Goal: Task Accomplishment & Management: Manage account settings

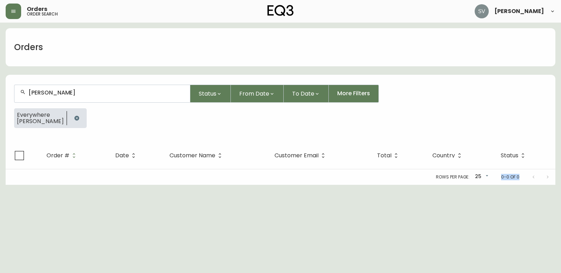
click at [117, 100] on div "[PERSON_NAME]" at bounding box center [102, 93] width 176 height 17
click at [74, 116] on icon "button" at bounding box center [76, 118] width 5 height 5
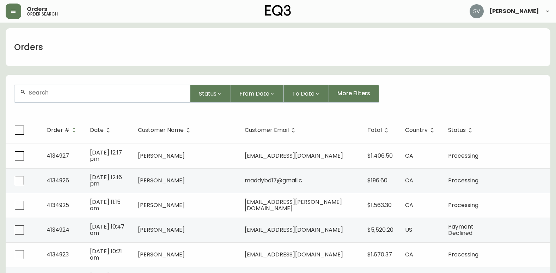
click at [102, 98] on div at bounding box center [102, 93] width 176 height 17
paste input "133379"
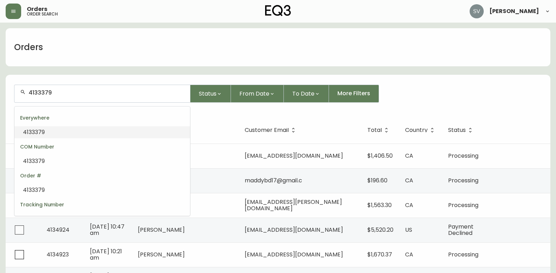
click at [122, 133] on li "4133379" at bounding box center [102, 132] width 176 height 12
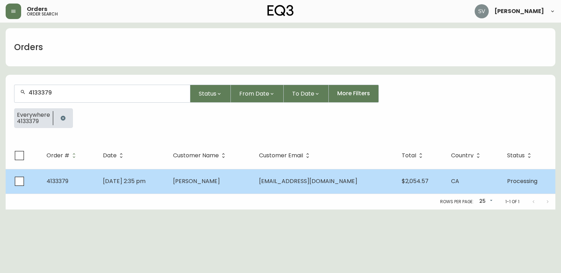
type input "4133379"
click at [167, 193] on td "[DATE] 2:35 pm" at bounding box center [132, 181] width 70 height 25
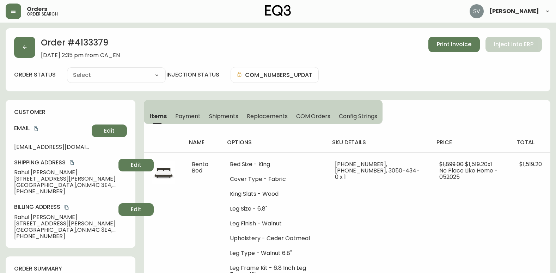
type input "Processing"
select select "PROCESSING"
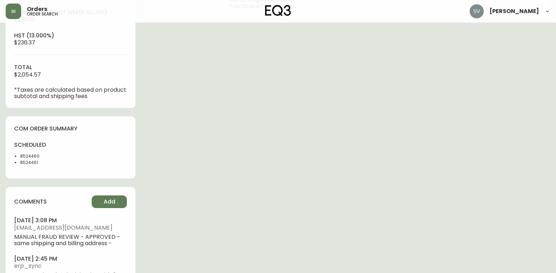
scroll to position [299, 0]
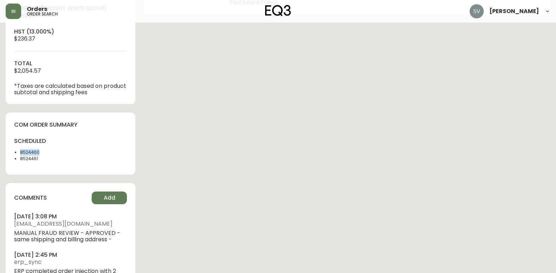
drag, startPoint x: 40, startPoint y: 153, endPoint x: 20, endPoint y: 155, distance: 20.2
click at [20, 155] on li "8524460" at bounding box center [43, 152] width 46 height 6
copy li "8524460"
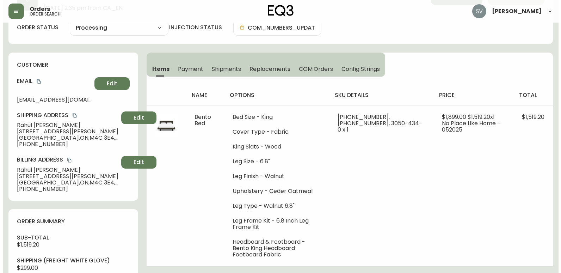
scroll to position [17, 0]
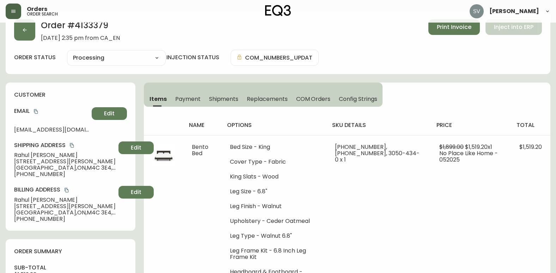
click at [16, 10] on icon "button" at bounding box center [13, 11] width 4 height 3
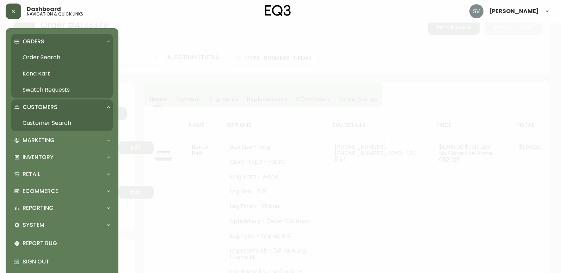
scroll to position [18, 0]
click at [36, 54] on link "Order Search" at bounding box center [62, 57] width 102 height 16
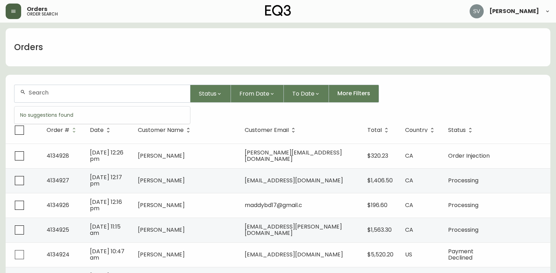
click at [93, 96] on input "text" at bounding box center [107, 92] width 156 height 7
paste input "4134659"
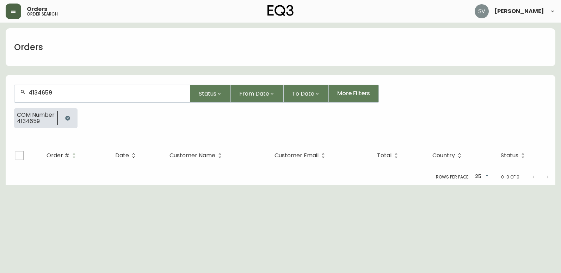
type input "4134659"
click at [69, 118] on icon "button" at bounding box center [67, 118] width 5 height 5
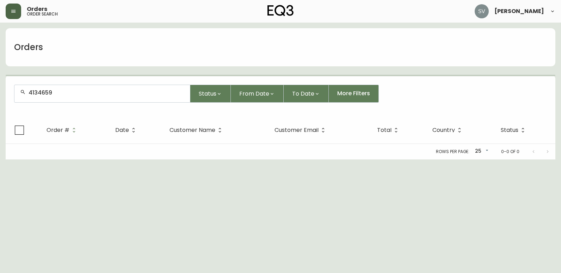
click at [74, 97] on div "4134659" at bounding box center [102, 93] width 176 height 17
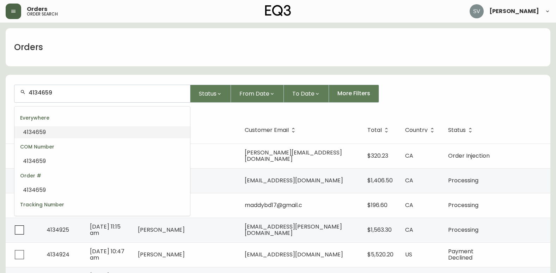
click at [76, 93] on input "4134659" at bounding box center [107, 92] width 156 height 7
click at [50, 132] on li "4134659" at bounding box center [102, 132] width 176 height 12
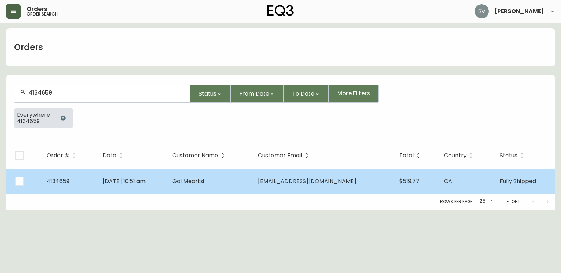
click at [204, 184] on span "Gal Meartsi" at bounding box center [188, 181] width 32 height 8
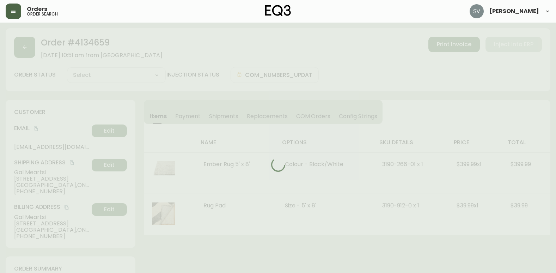
type input "Fully Shipped"
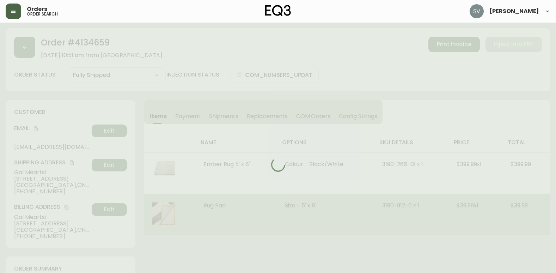
select select "FULLY_SHIPPED"
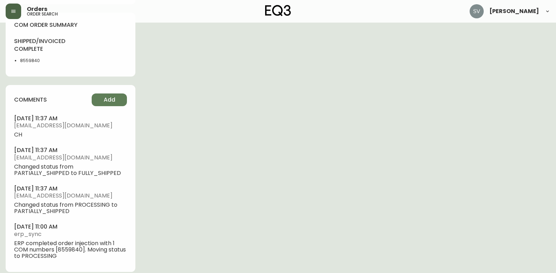
scroll to position [406, 0]
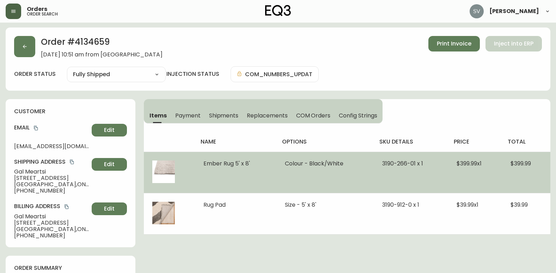
scroll to position [0, 0]
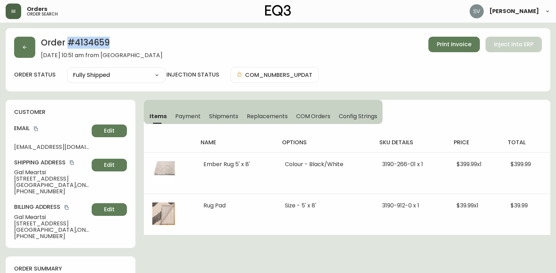
drag, startPoint x: 113, startPoint y: 42, endPoint x: 70, endPoint y: 44, distance: 43.1
click at [70, 44] on h2 "Order # 4134659" at bounding box center [102, 45] width 122 height 16
drag, startPoint x: 70, startPoint y: 44, endPoint x: 92, endPoint y: 43, distance: 21.9
copy h2 "# 4134659"
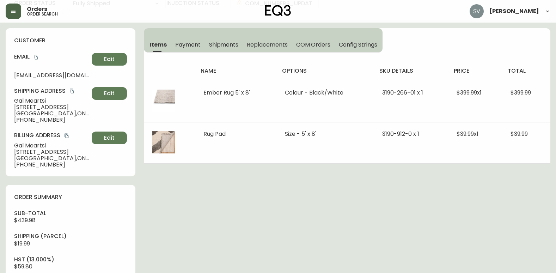
scroll to position [70, 0]
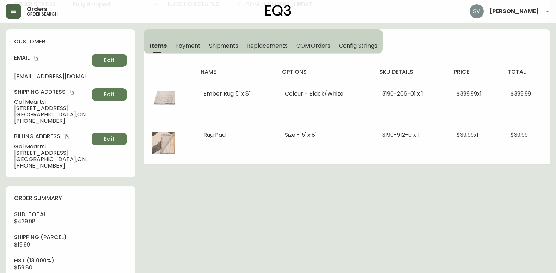
drag, startPoint x: 193, startPoint y: 253, endPoint x: 188, endPoint y: 257, distance: 6.3
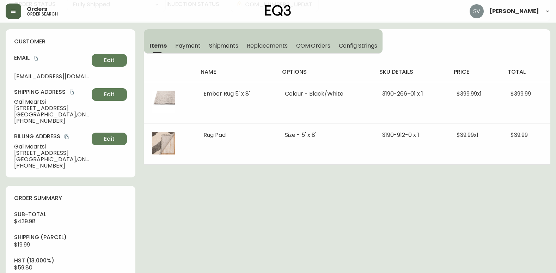
drag, startPoint x: 484, startPoint y: 207, endPoint x: 556, endPoint y: 228, distance: 75.5
